Goal: Transaction & Acquisition: Book appointment/travel/reservation

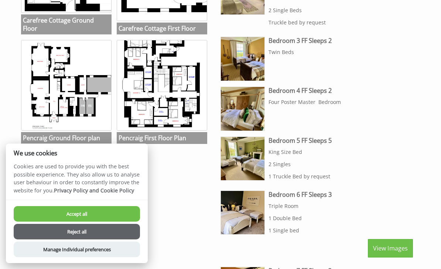
scroll to position [419, 0]
click at [46, 239] on button "Reject all" at bounding box center [77, 232] width 126 height 16
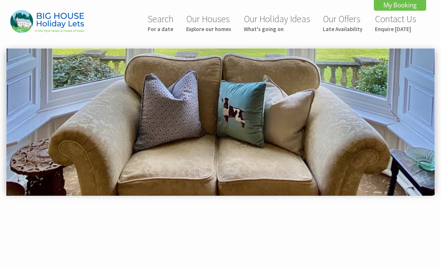
click at [160, 20] on link "Search For a date" at bounding box center [161, 23] width 26 height 20
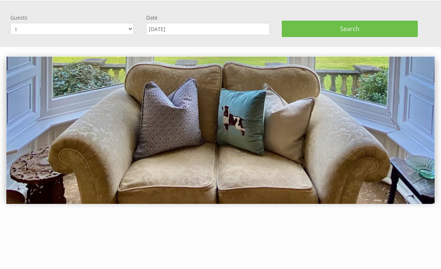
scroll to position [48, 0]
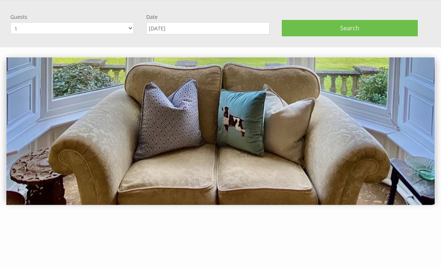
click at [83, 30] on select "1 2 3 4 5 6 7 8 9 10 11 12 13 14 15 16 17 18 19 20 21 22 23 24 25 26 27 28 29 3…" at bounding box center [71, 28] width 123 height 12
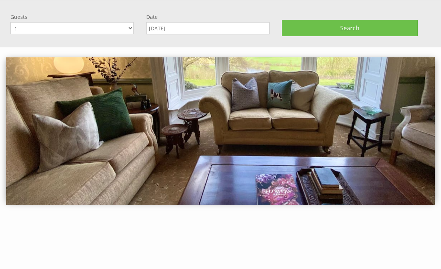
select select "30"
click at [218, 32] on input "[DATE]" at bounding box center [207, 28] width 123 height 12
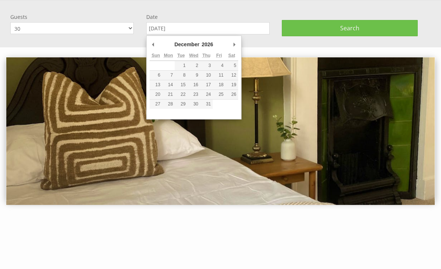
type input "[DATE]"
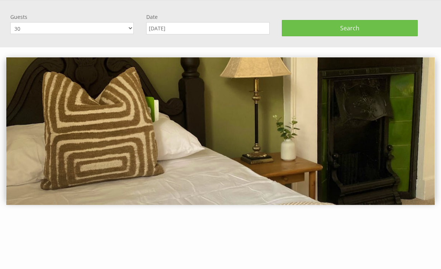
click at [387, 25] on button "Search" at bounding box center [350, 28] width 136 height 16
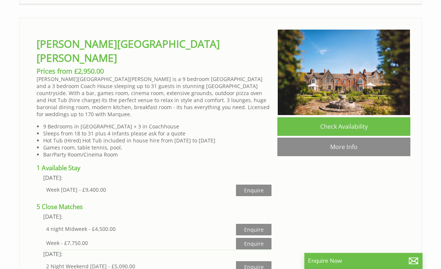
scroll to position [981, 0]
click at [373, 156] on link "More Info" at bounding box center [344, 147] width 133 height 18
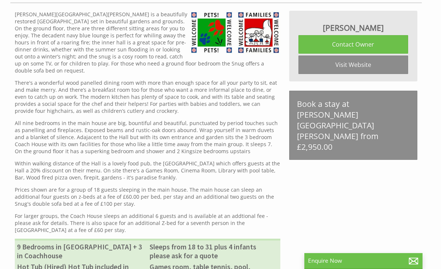
scroll to position [264, 0]
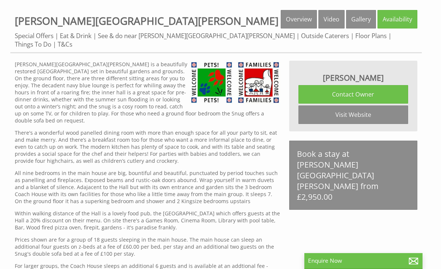
click at [369, 109] on link "Visit Website" at bounding box center [354, 114] width 110 height 18
